Goal: Task Accomplishment & Management: Use online tool/utility

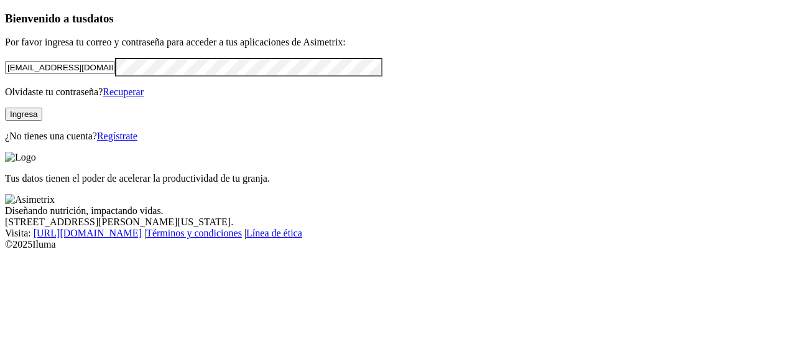
drag, startPoint x: 199, startPoint y: 91, endPoint x: 1, endPoint y: 119, distance: 200.3
click at [5, 119] on div "Bienvenido a tus datos Por favor ingresa tu correo y contraseña para acceder a …" at bounding box center [398, 77] width 786 height 130
click at [114, 74] on input "[EMAIL_ADDRESS][DOMAIN_NAME]" at bounding box center [60, 67] width 110 height 13
click at [115, 74] on input "[EMAIL_ADDRESS][DOMAIN_NAME]" at bounding box center [60, 67] width 110 height 13
type input "[EMAIL_ADDRESS][DOMAIN_NAME]"
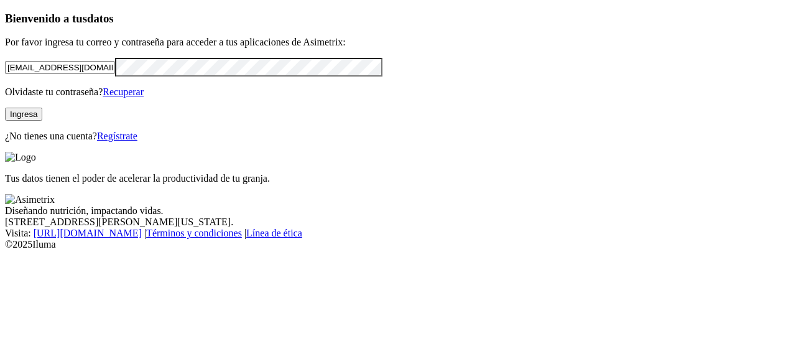
click input "submit" at bounding box center [0, 0] width 0 height 0
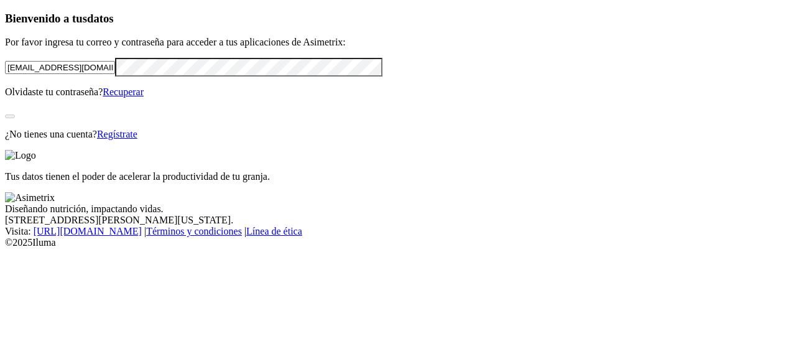
click at [55, 140] on div "Bienvenido a tus datos Por favor ingresa tu correo y contraseña para acceder a …" at bounding box center [398, 76] width 786 height 128
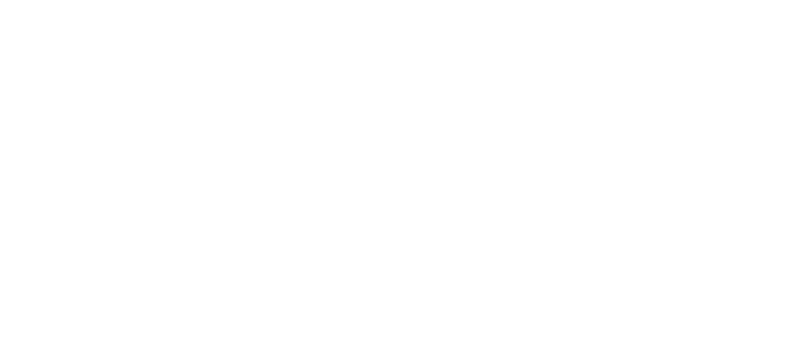
drag, startPoint x: 789, startPoint y: 2, endPoint x: 108, endPoint y: 170, distance: 700.8
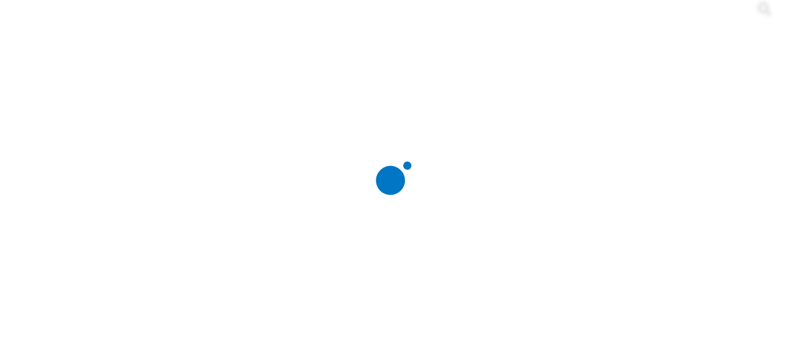
scroll to position [0, 0]
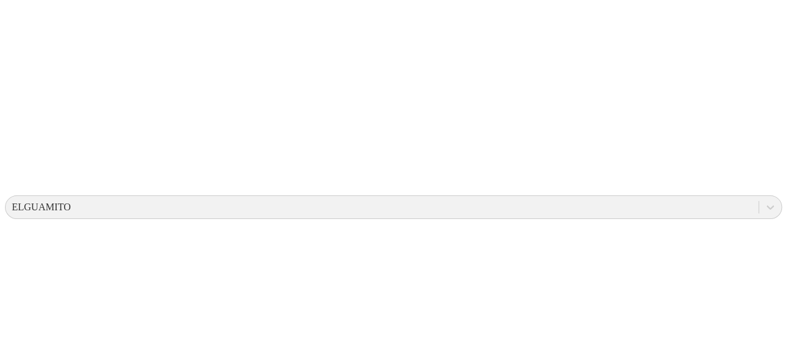
scroll to position [317, 0]
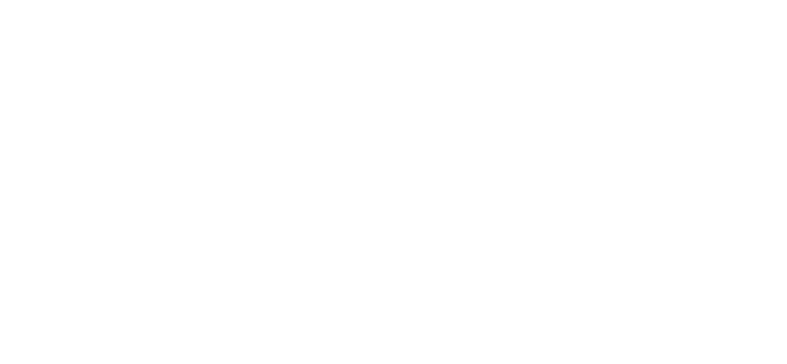
scroll to position [0, 0]
type input "Disney Mendoza"
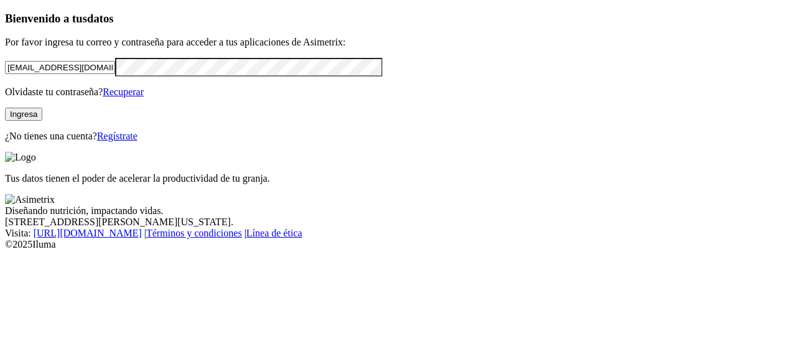
click at [115, 74] on input "[EMAIL_ADDRESS][DOMAIN_NAME]" at bounding box center [60, 67] width 110 height 13
type input "g"
type input "[EMAIL_ADDRESS][DOMAIN_NAME]"
click input "submit" at bounding box center [0, 0] width 0 height 0
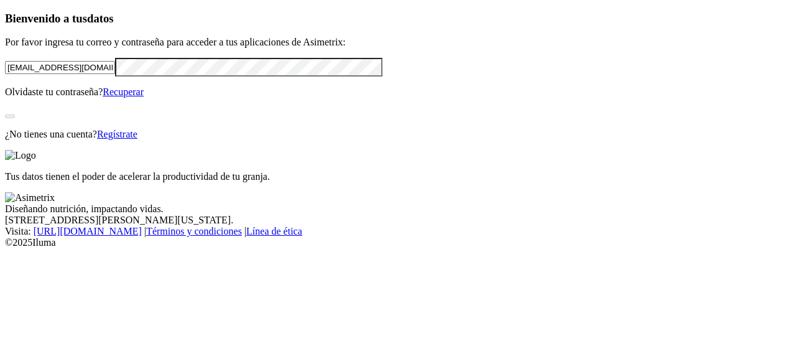
click at [5, 140] on div "Bienvenido a tus datos Por favor ingresa tu correo y contraseña para acceder a …" at bounding box center [398, 76] width 786 height 128
